Goal: Task Accomplishment & Management: Use online tool/utility

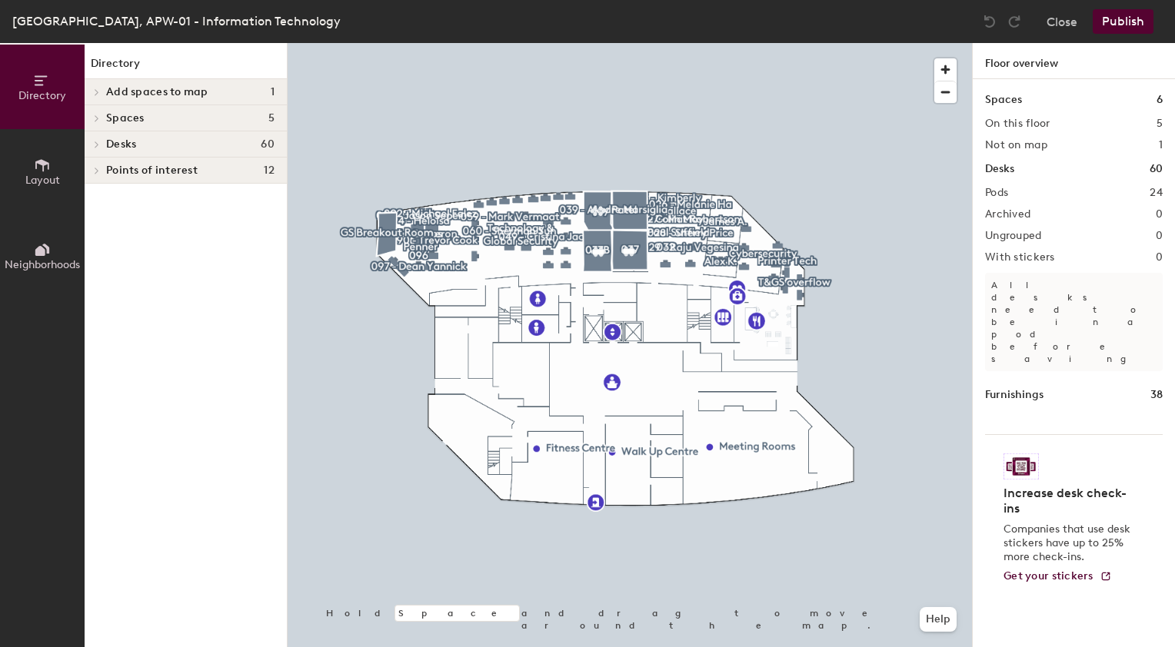
click at [98, 94] on icon at bounding box center [97, 92] width 6 height 8
click at [98, 94] on div at bounding box center [95, 91] width 20 height 25
click at [98, 117] on icon at bounding box center [96, 118] width 3 height 6
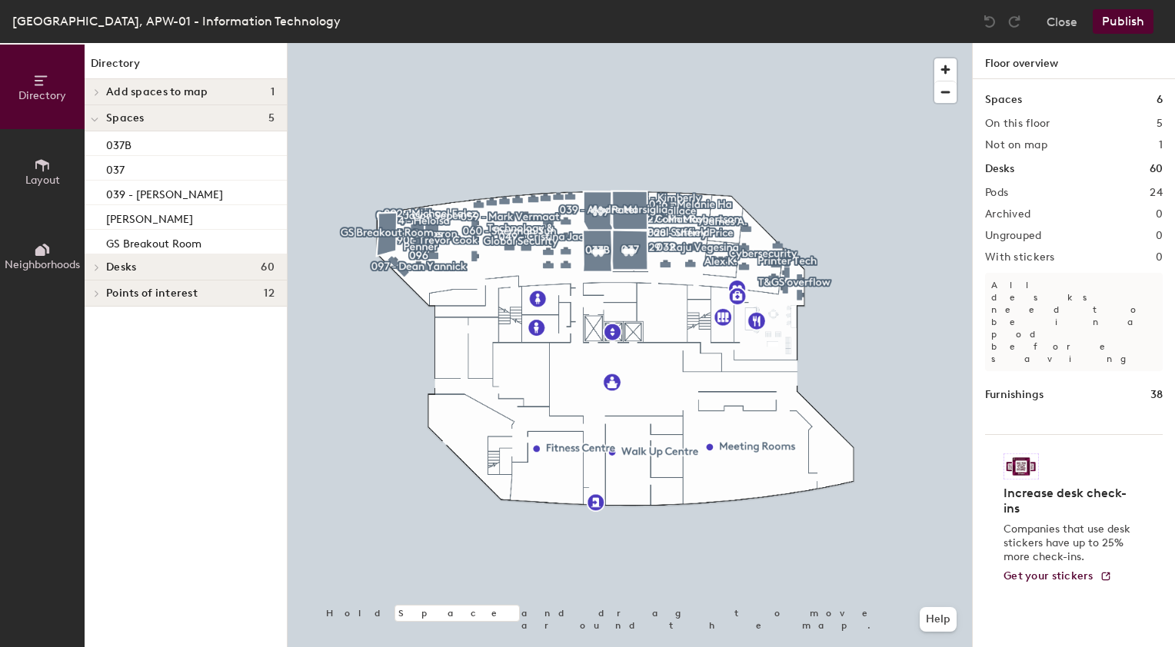
click at [92, 117] on span at bounding box center [95, 119] width 8 height 13
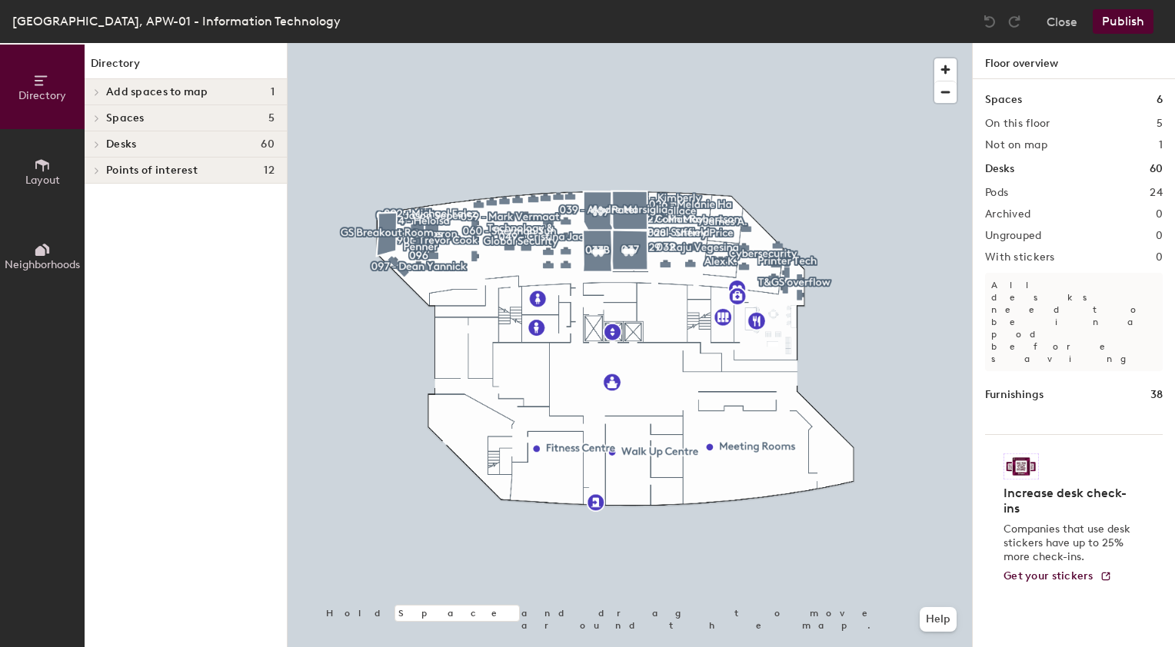
click at [95, 146] on icon at bounding box center [97, 145] width 6 height 8
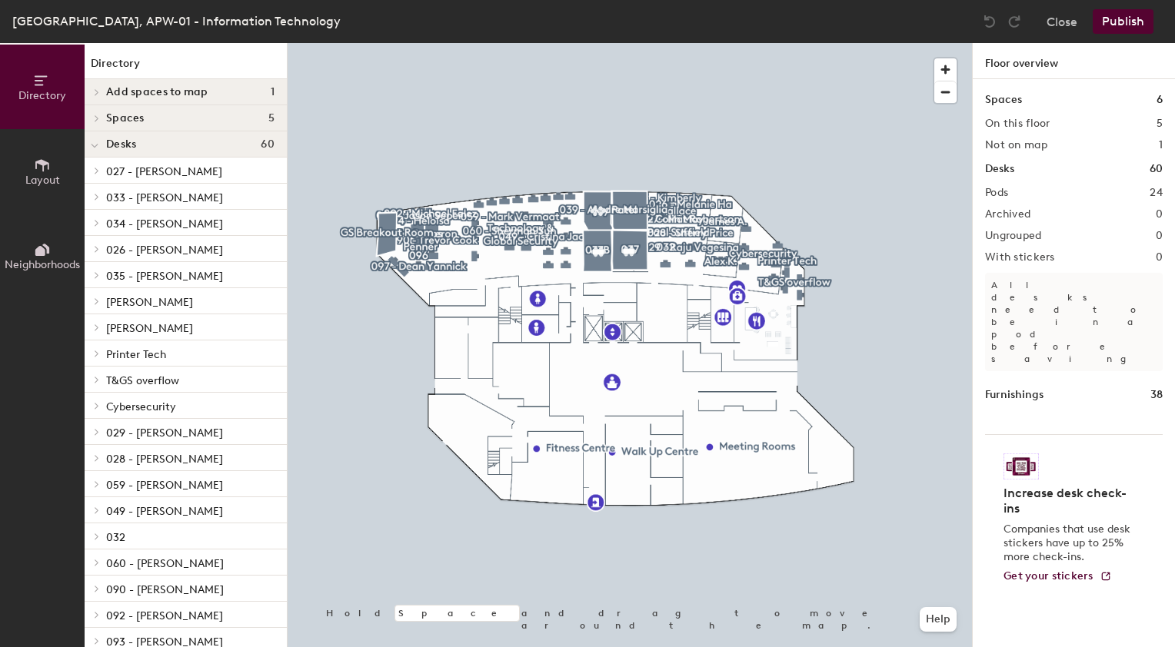
click at [95, 146] on icon at bounding box center [95, 146] width 8 height 6
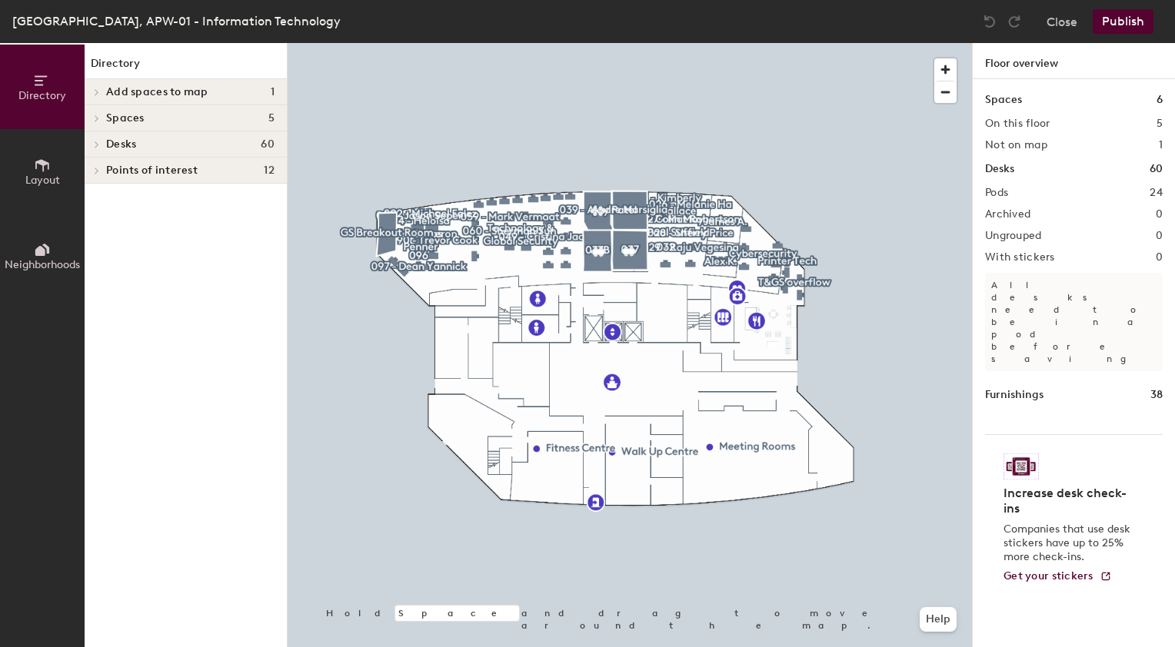
click at [97, 174] on div at bounding box center [95, 170] width 20 height 25
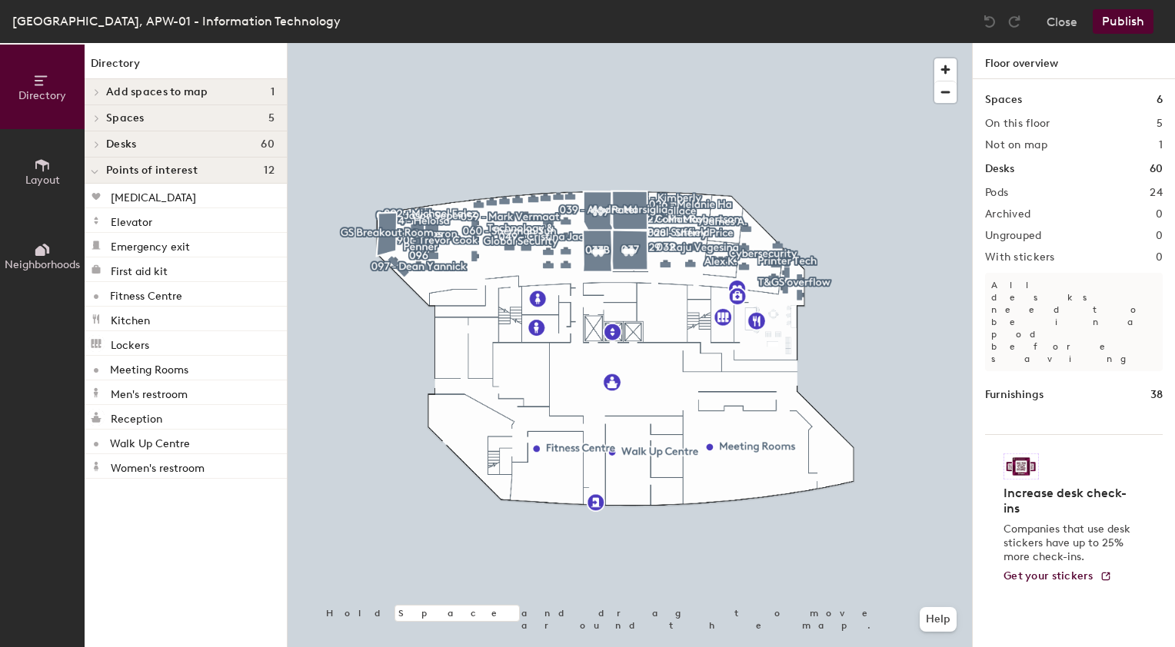
click at [95, 172] on icon at bounding box center [94, 172] width 6 height 3
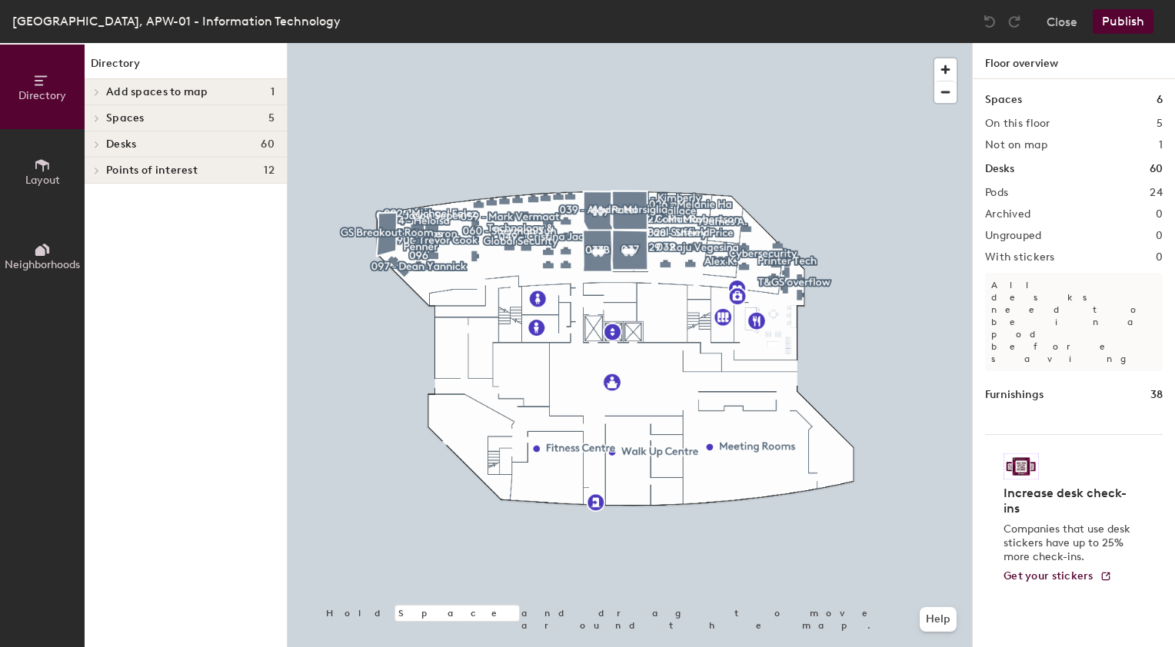
click at [41, 165] on icon at bounding box center [42, 165] width 17 height 17
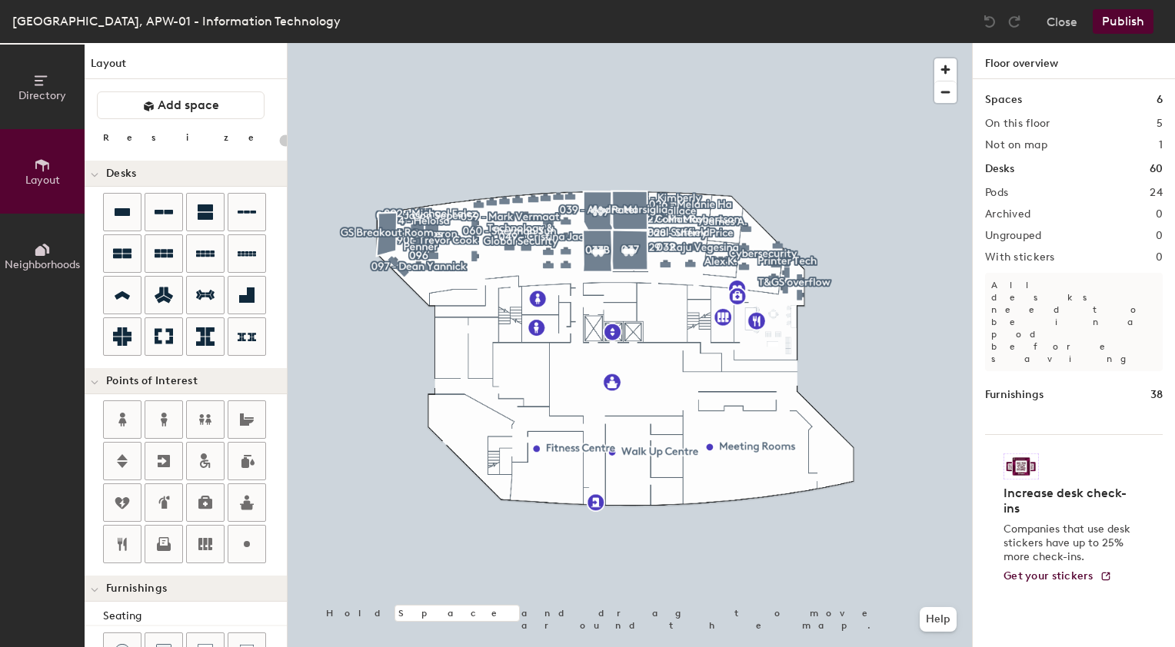
click at [52, 94] on span "Directory" at bounding box center [42, 95] width 48 height 13
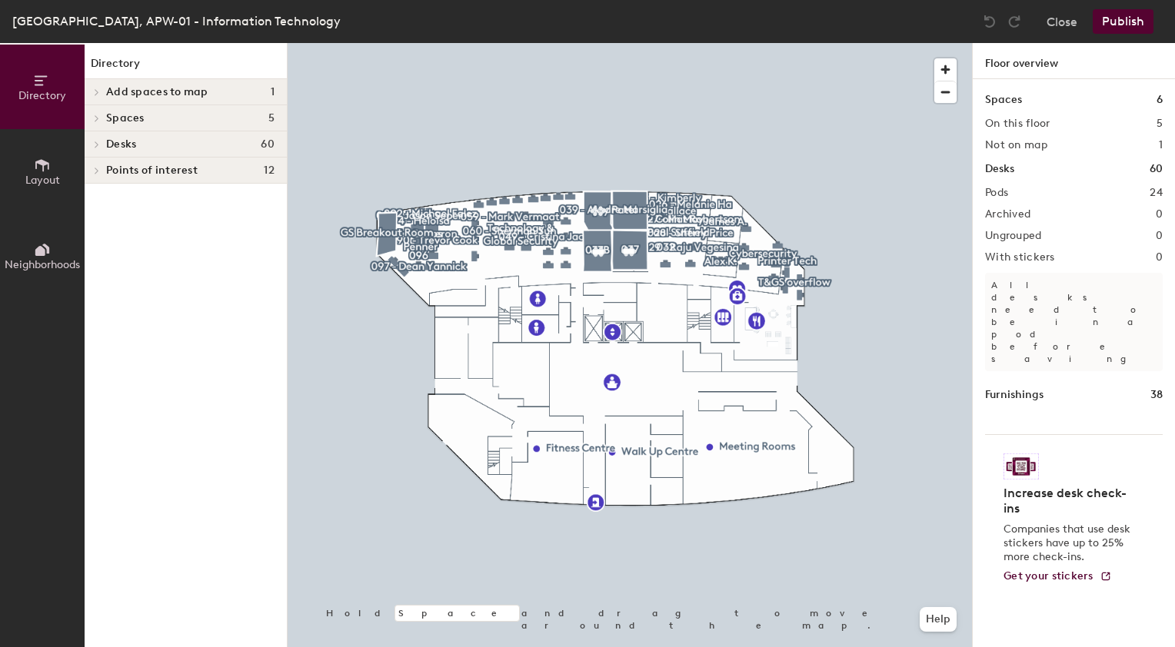
click at [98, 118] on icon at bounding box center [96, 118] width 3 height 6
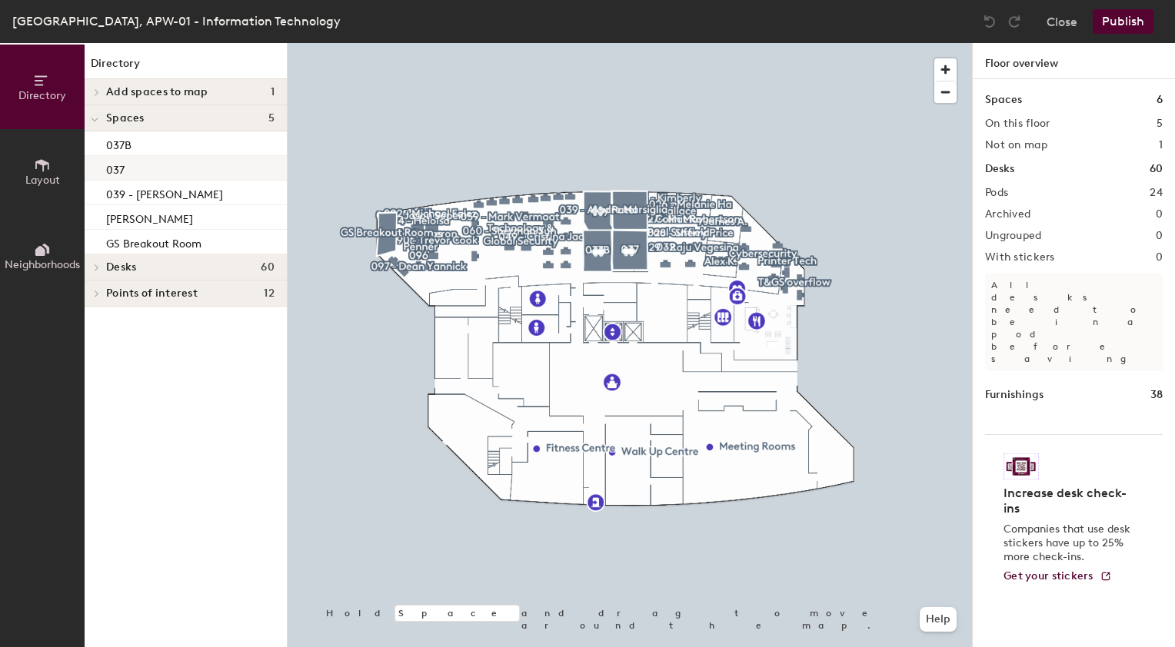
click at [114, 168] on p "037" at bounding box center [115, 168] width 18 height 18
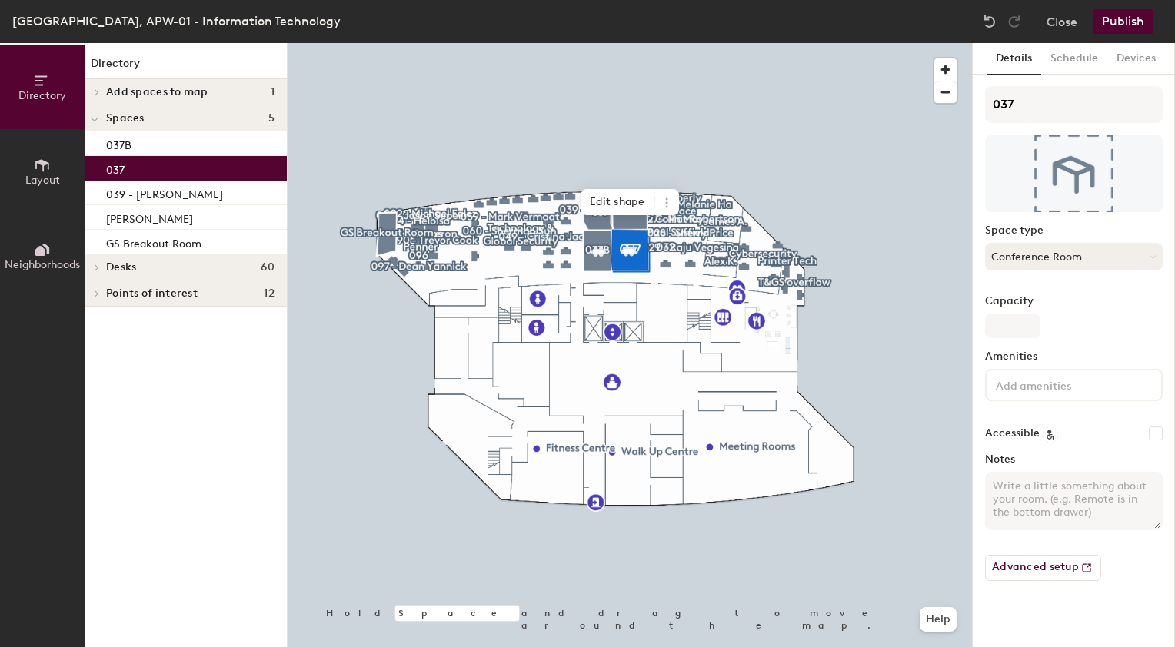
click at [1153, 257] on icon at bounding box center [1152, 256] width 5 height 2
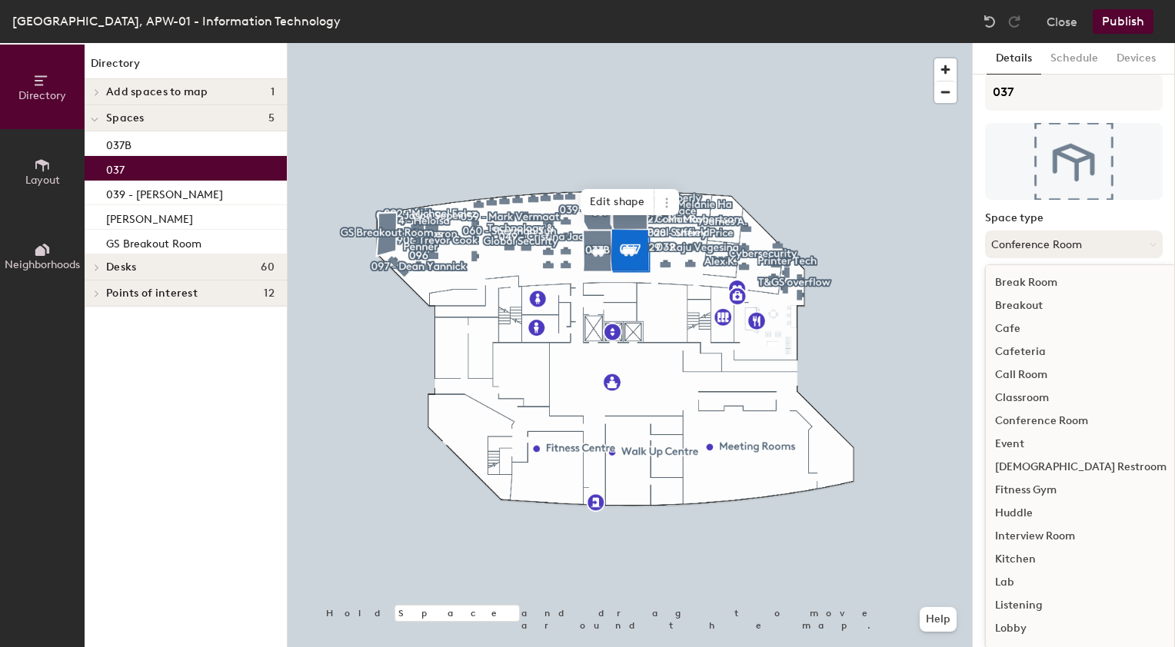
click at [1149, 241] on icon at bounding box center [1152, 244] width 7 height 7
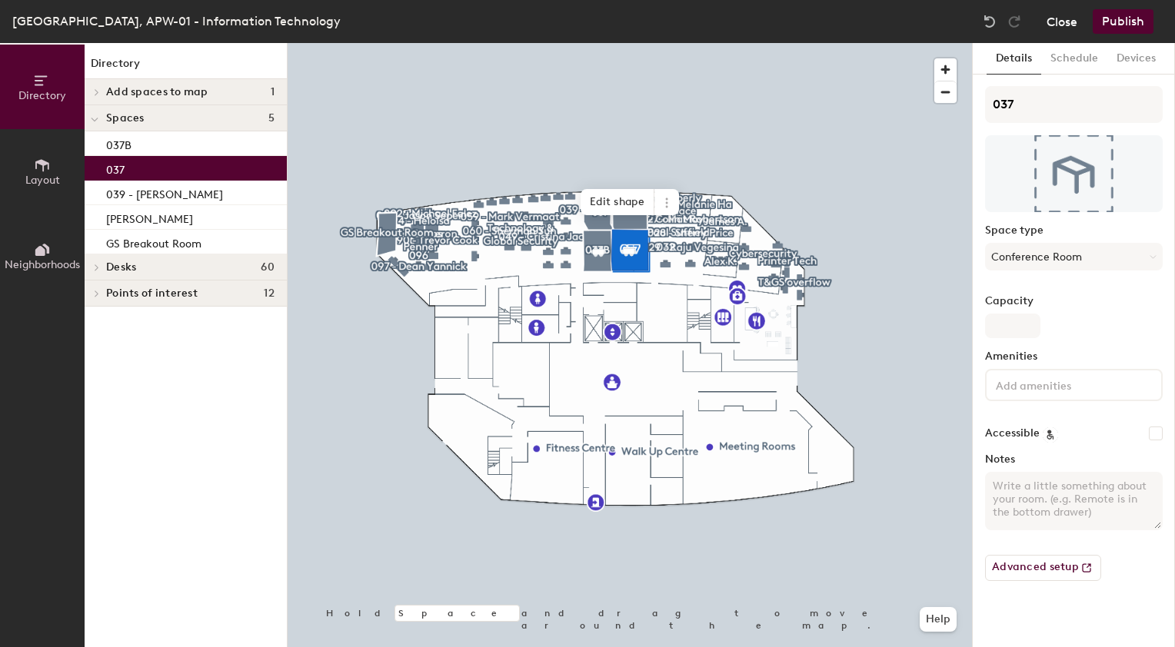
click at [1059, 26] on button "Close" at bounding box center [1061, 21] width 31 height 25
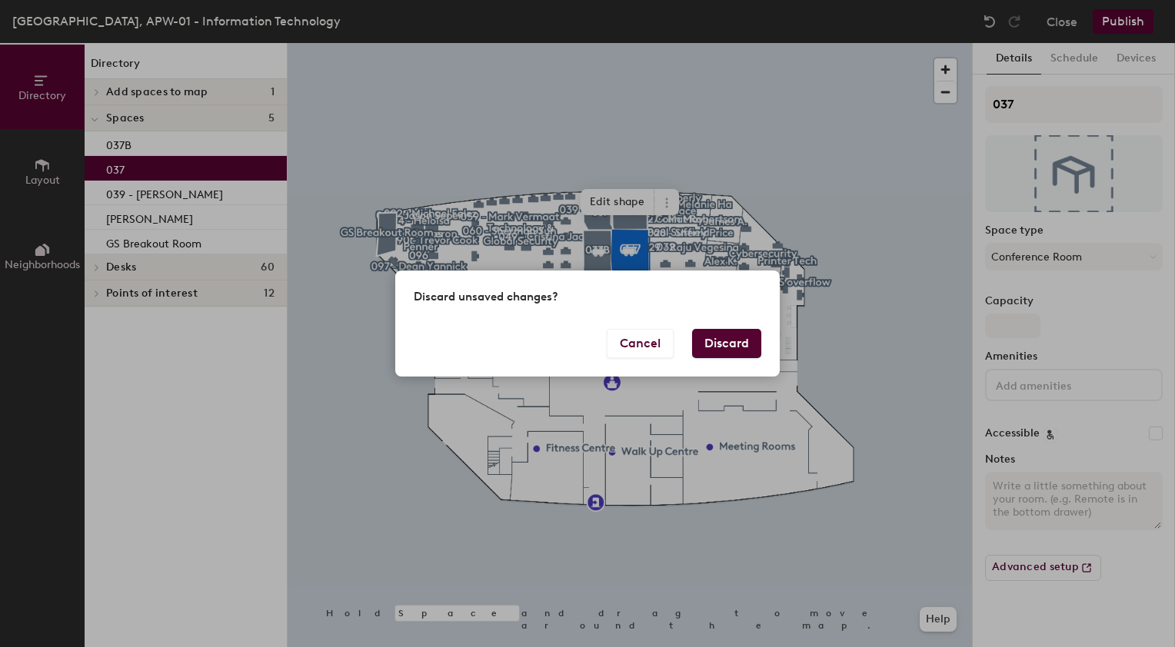
click at [731, 349] on button "Discard" at bounding box center [726, 343] width 69 height 29
